Goal: Task Accomplishment & Management: Use online tool/utility

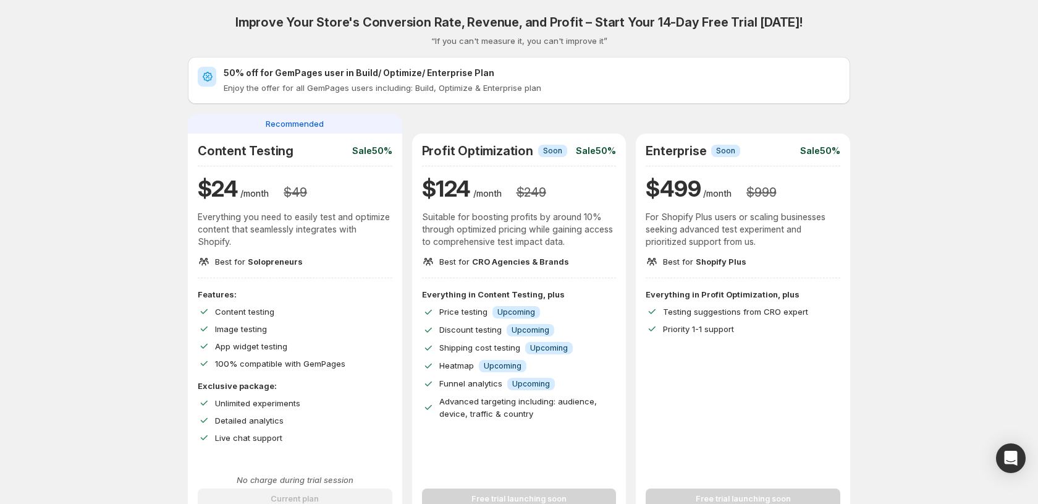
click at [83, 211] on div "Improve Your Store's Conversion Rate, Revenue, and Profit – Start Your 14-Day F…" at bounding box center [519, 440] width 1008 height 880
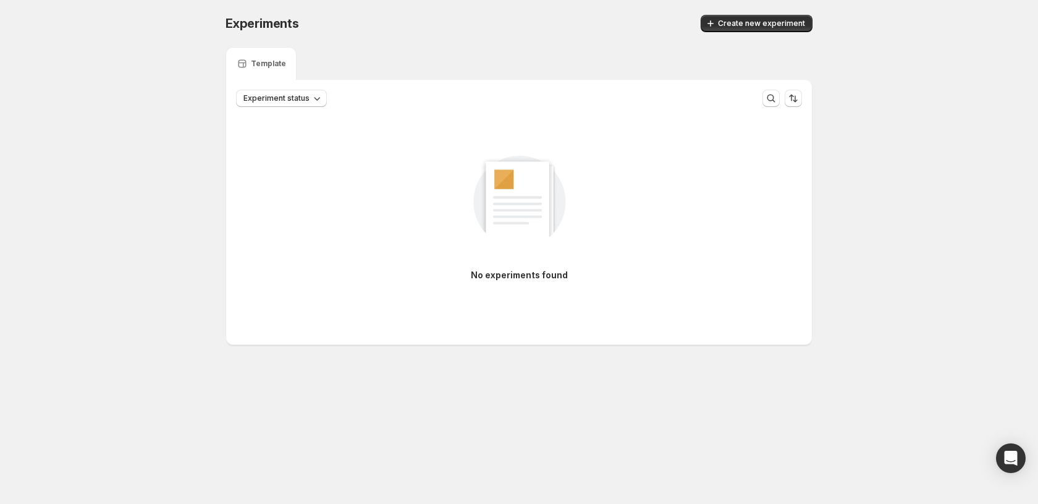
click at [114, 302] on div "Experiments. This page is ready Experiments Create new experiment Template Expe…" at bounding box center [519, 206] width 1038 height 412
